Goal: Task Accomplishment & Management: Use online tool/utility

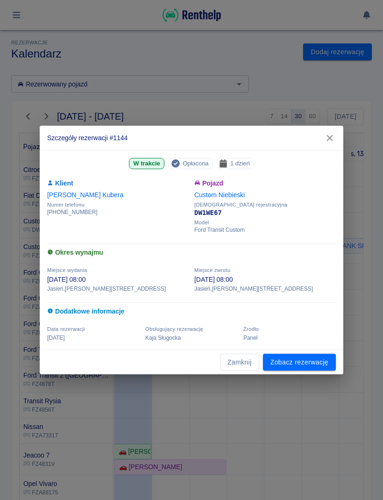
click at [314, 361] on link "Zobacz rezerwację" at bounding box center [299, 362] width 73 height 17
click at [322, 365] on link "Zobacz rezerwację" at bounding box center [299, 362] width 73 height 17
click at [318, 361] on link "Zobacz rezerwację" at bounding box center [299, 362] width 73 height 17
click at [313, 358] on link "Zobacz rezerwację" at bounding box center [299, 362] width 73 height 17
click at [318, 359] on link "Zobacz rezerwację" at bounding box center [299, 362] width 73 height 17
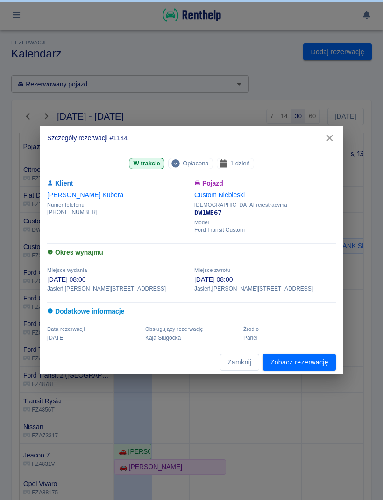
click at [317, 359] on link "Zobacz rezerwację" at bounding box center [299, 362] width 73 height 17
click at [303, 361] on link "Zobacz rezerwację" at bounding box center [299, 362] width 73 height 17
click at [233, 361] on button "Zamknij" at bounding box center [239, 362] width 39 height 17
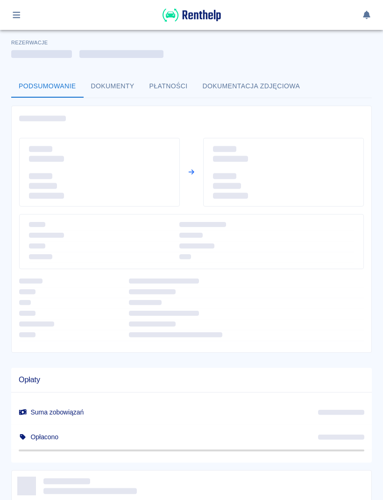
click at [137, 210] on div at bounding box center [188, 237] width 352 height 63
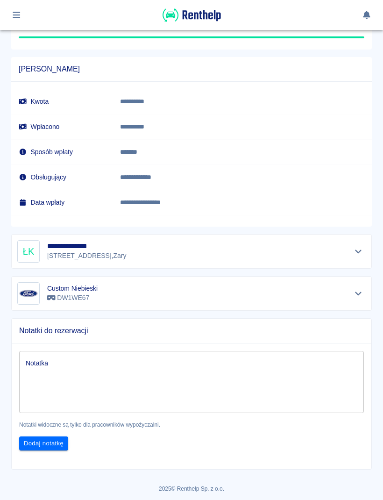
scroll to position [613, 0]
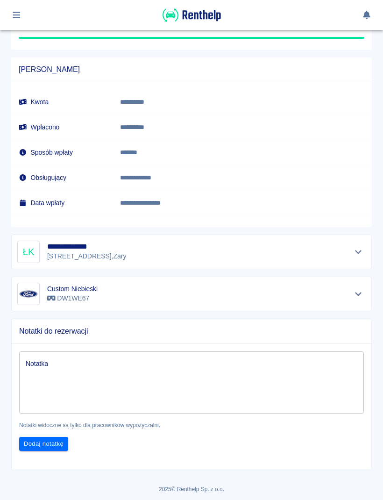
click at [361, 248] on icon "Pokaż szczegóły" at bounding box center [358, 252] width 11 height 8
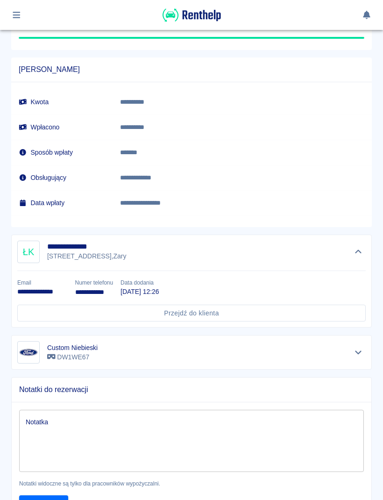
click at [360, 245] on button "Ukryj szczegóły" at bounding box center [358, 251] width 15 height 13
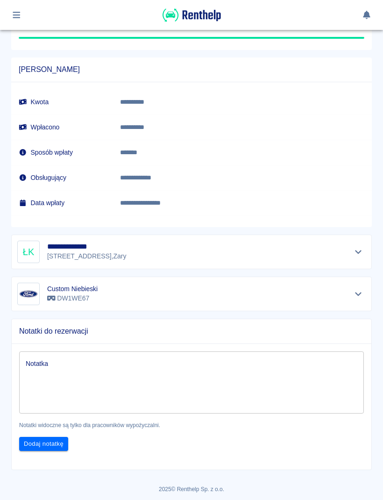
click at [367, 236] on div "**********" at bounding box center [191, 251] width 361 height 35
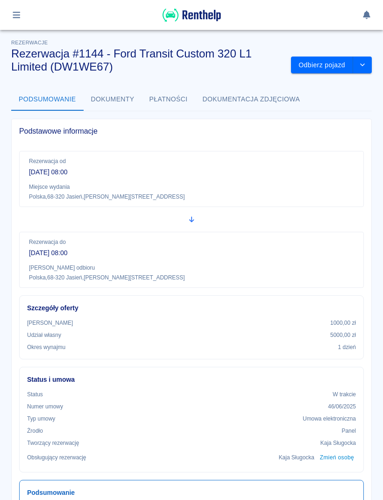
scroll to position [0, 0]
click at [326, 64] on button "Odbierz pojazd" at bounding box center [322, 65] width 62 height 17
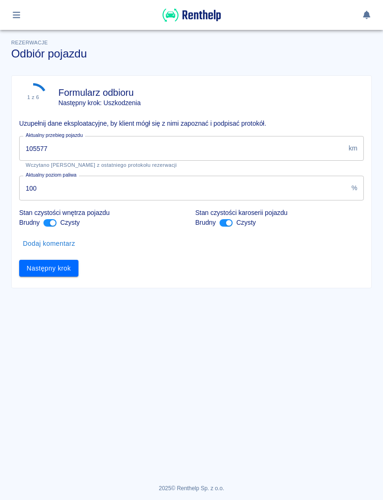
click at [167, 151] on input "105577" at bounding box center [181, 148] width 325 height 25
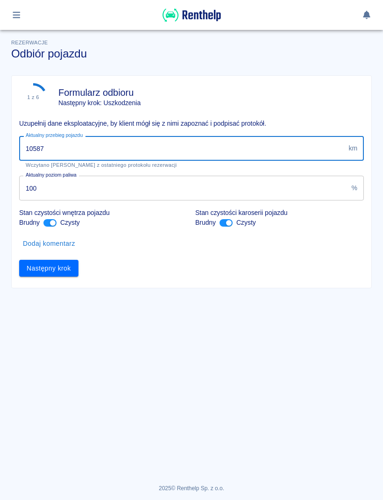
type input "105878"
click at [63, 272] on button "Następny krok" at bounding box center [48, 268] width 59 height 17
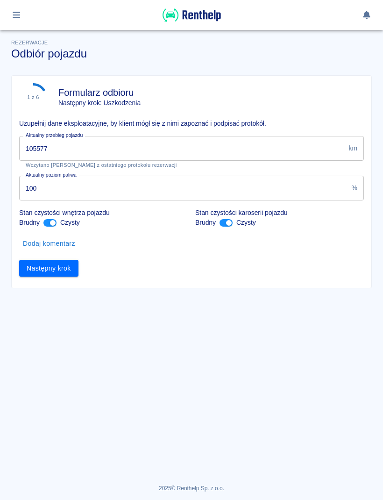
click at [71, 260] on button "Następny krok" at bounding box center [48, 268] width 59 height 17
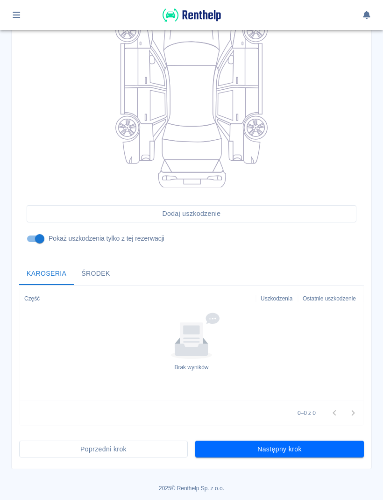
scroll to position [149, 0]
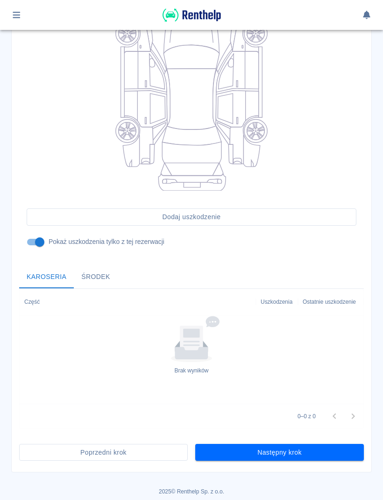
click at [337, 457] on button "Następny krok" at bounding box center [279, 452] width 169 height 17
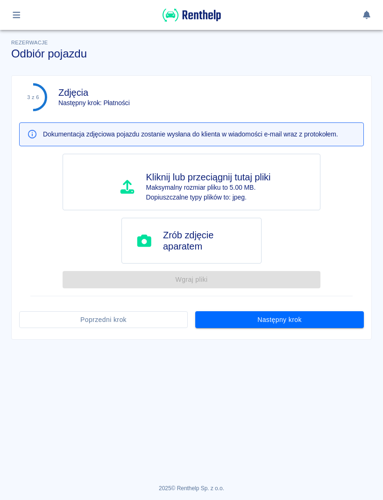
click at [329, 326] on button "Następny krok" at bounding box center [279, 319] width 169 height 17
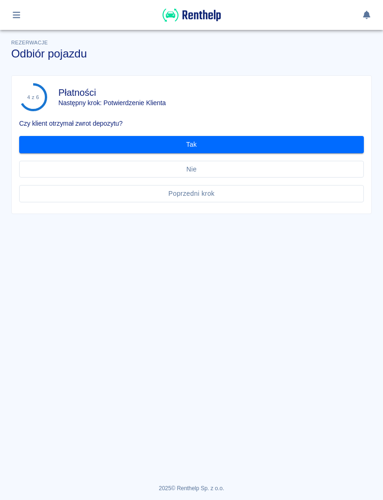
click at [340, 145] on button "Tak" at bounding box center [191, 144] width 345 height 17
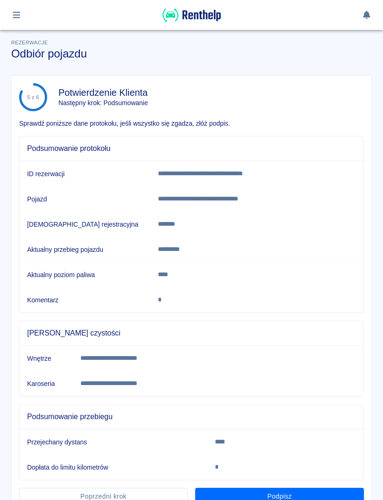
click at [330, 489] on button "Podpisz" at bounding box center [279, 496] width 169 height 17
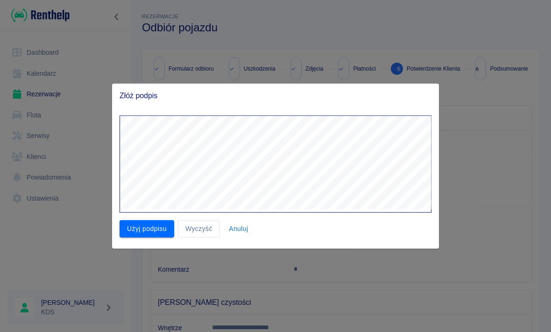
click at [148, 229] on button "Użyj podpisu" at bounding box center [147, 228] width 55 height 17
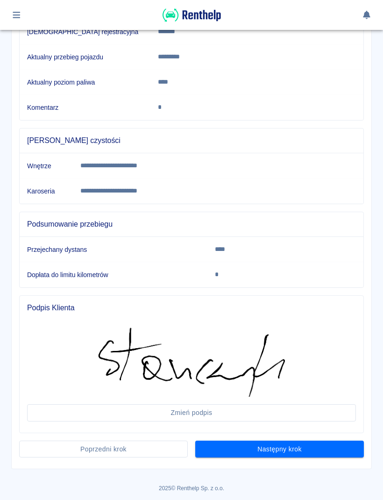
scroll to position [192, 0]
click at [332, 456] on button "Następny krok" at bounding box center [279, 449] width 169 height 17
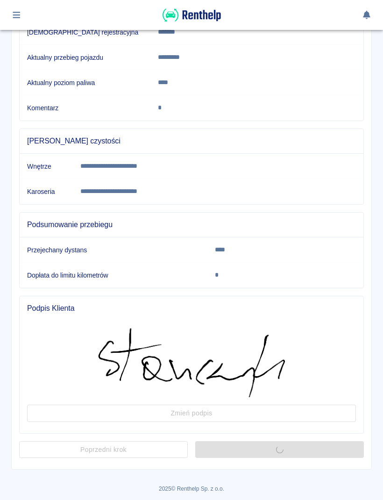
scroll to position [0, 0]
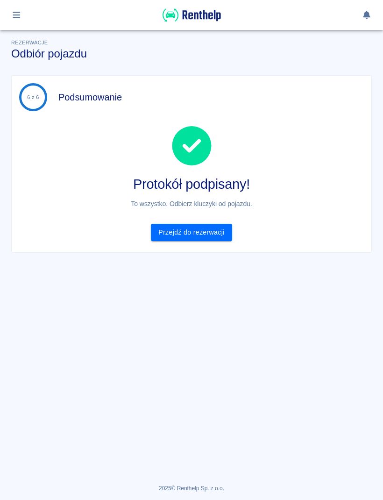
click at [219, 228] on link "Przejdź do rezerwacji" at bounding box center [191, 232] width 81 height 17
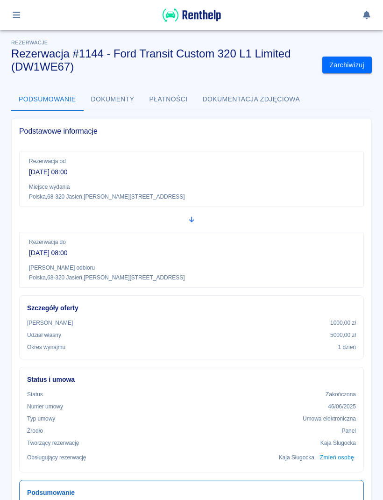
click at [15, 17] on icon "button" at bounding box center [16, 15] width 7 height 7
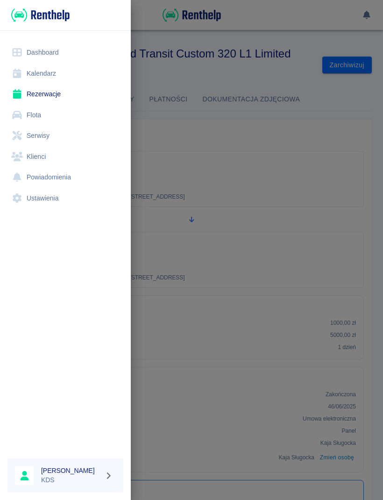
click at [45, 83] on link "Kalendarz" at bounding box center [65, 73] width 116 height 21
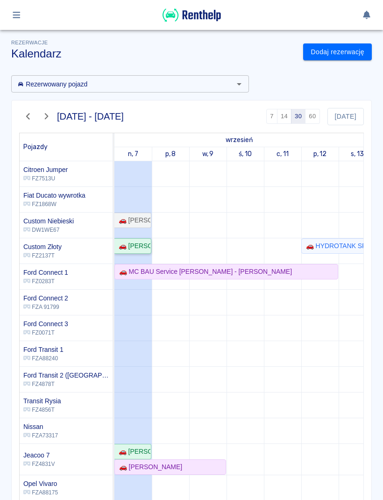
click at [141, 246] on div "🚗 [PERSON_NAME]" at bounding box center [132, 246] width 35 height 10
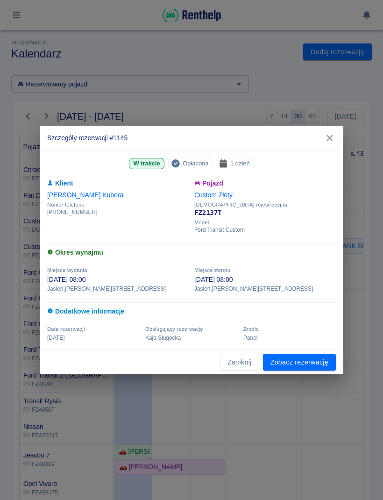
click at [324, 358] on link "Zobacz rezerwację" at bounding box center [299, 362] width 73 height 17
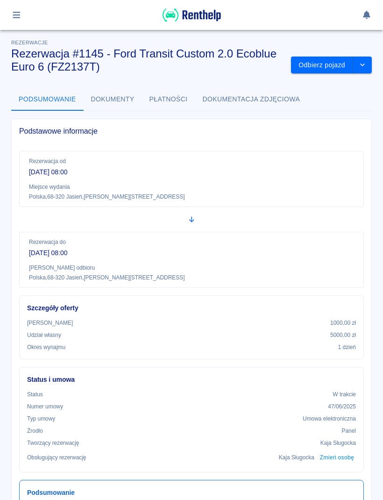
click at [322, 72] on button "Odbierz pojazd" at bounding box center [322, 65] width 62 height 17
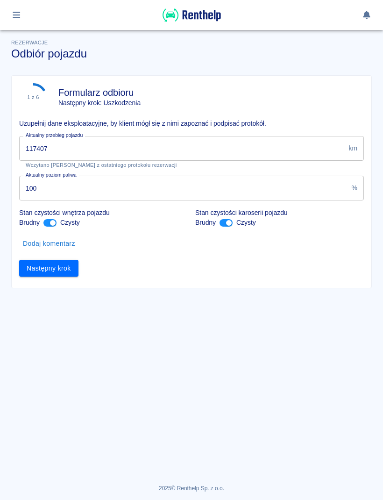
click at [142, 144] on input "117407" at bounding box center [181, 148] width 325 height 25
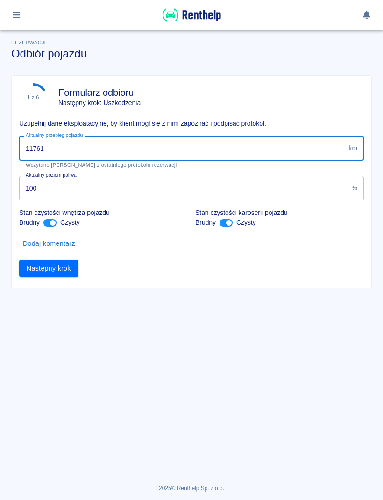
type input "117617"
click at [68, 273] on button "Następny krok" at bounding box center [48, 268] width 59 height 17
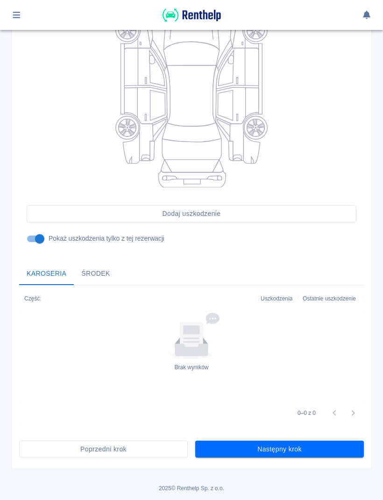
scroll to position [149, 0]
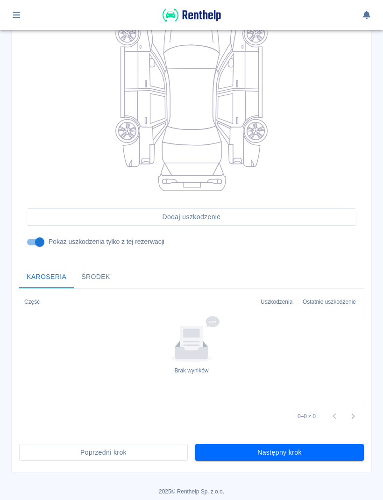
click at [328, 449] on button "Następny krok" at bounding box center [279, 452] width 169 height 17
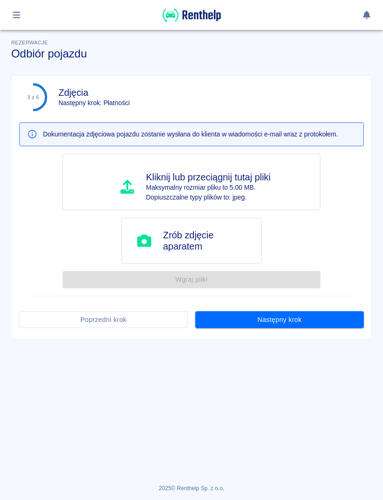
click at [340, 322] on button "Następny krok" at bounding box center [279, 319] width 169 height 17
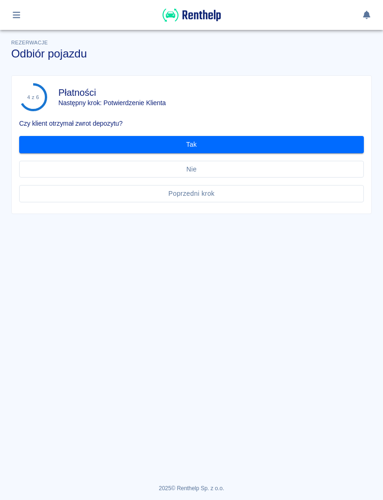
click at [247, 149] on button "Tak" at bounding box center [191, 144] width 345 height 17
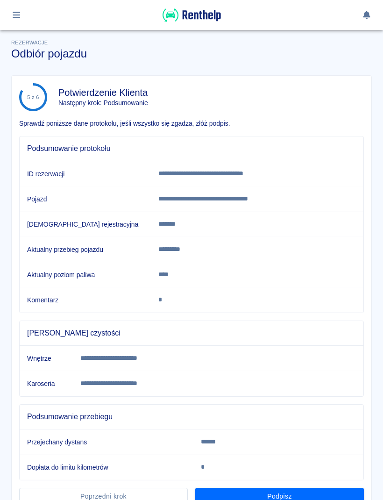
click at [307, 493] on button "Podpisz" at bounding box center [279, 496] width 169 height 17
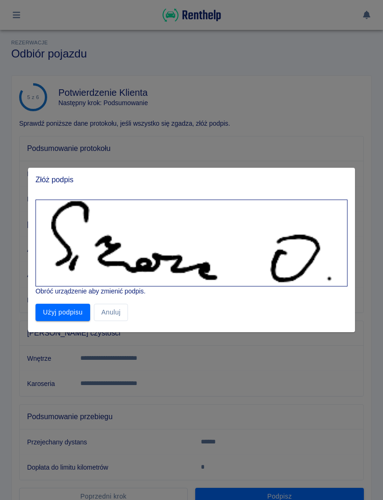
click at [76, 317] on button "Użyj podpisu" at bounding box center [62, 312] width 55 height 17
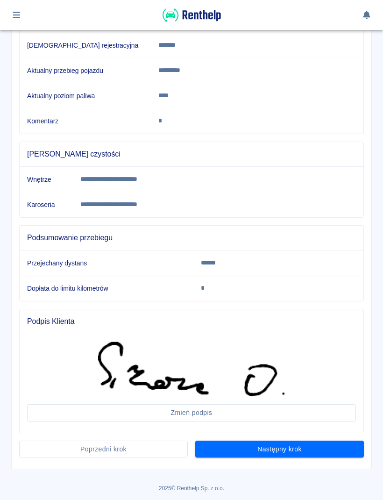
scroll to position [178, 0]
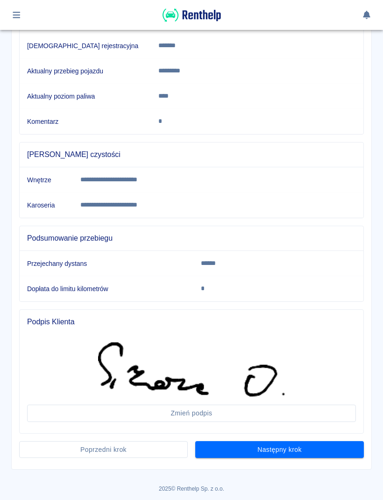
click at [325, 449] on button "Następny krok" at bounding box center [279, 449] width 169 height 17
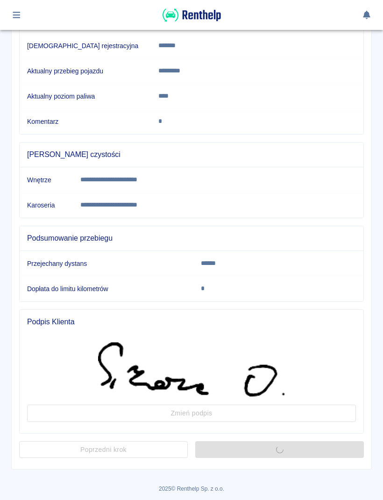
scroll to position [0, 0]
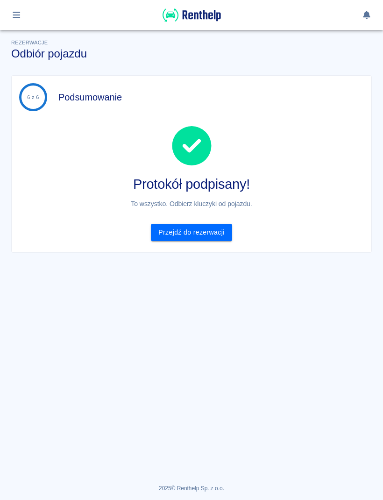
click at [216, 232] on link "Przejdź do rezerwacji" at bounding box center [191, 232] width 81 height 17
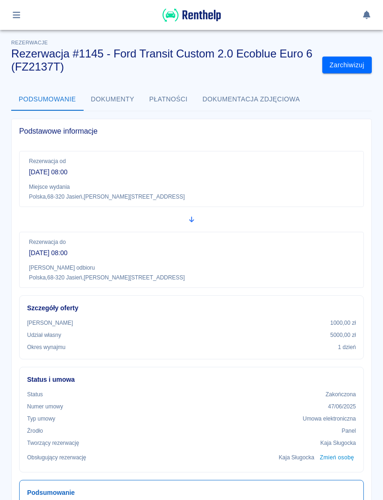
click at [4, 14] on div at bounding box center [191, 15] width 383 height 30
click at [25, 14] on button "button" at bounding box center [16, 15] width 18 height 16
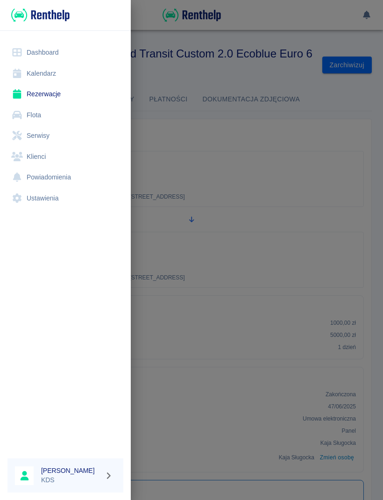
click at [67, 58] on link "Dashboard" at bounding box center [65, 52] width 116 height 21
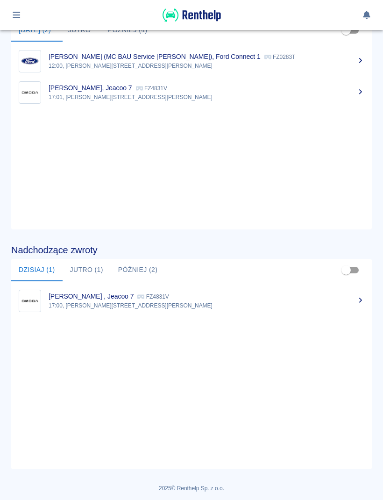
scroll to position [382, 0]
click at [80, 265] on button "Jutro (1)" at bounding box center [87, 270] width 48 height 22
click at [35, 269] on button "Dzisiaj (1)" at bounding box center [36, 270] width 51 height 22
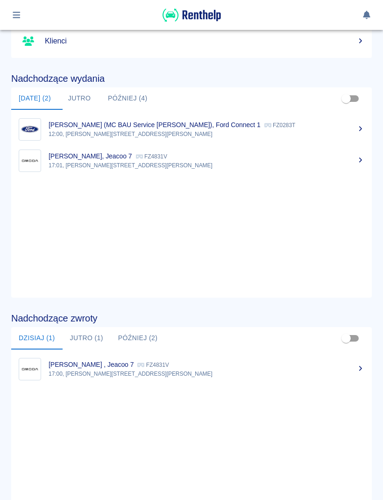
scroll to position [302, 0]
